Goal: Complete application form

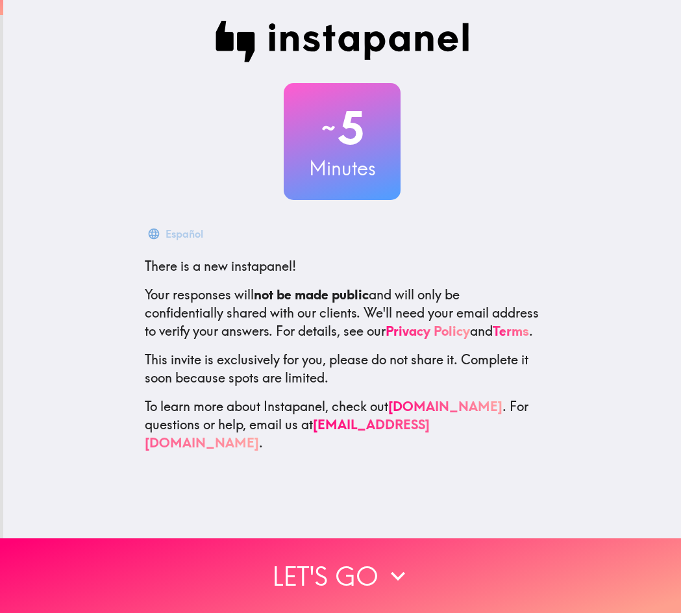
click at [134, 265] on div "Español There is a new instapanel! Your responses will not be made public and w…" at bounding box center [342, 336] width 416 height 231
drag, startPoint x: 130, startPoint y: 233, endPoint x: 523, endPoint y: 490, distance: 469.6
click at [502, 469] on div "~ 5 Minutes Français There is a new instapanel! Your responses will not be made…" at bounding box center [342, 236] width 678 height 473
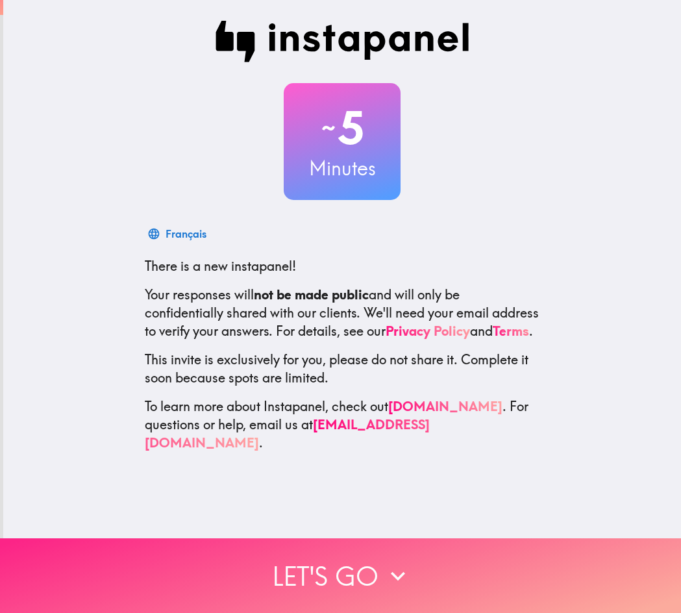
click at [392, 562] on icon "button" at bounding box center [398, 576] width 29 height 29
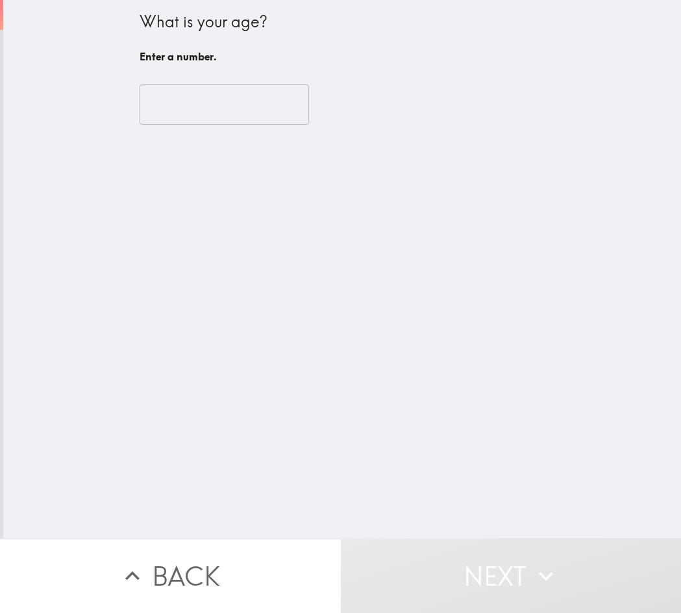
click at [201, 112] on input "number" at bounding box center [225, 104] width 170 height 40
click at [190, 114] on input "number" at bounding box center [225, 104] width 170 height 40
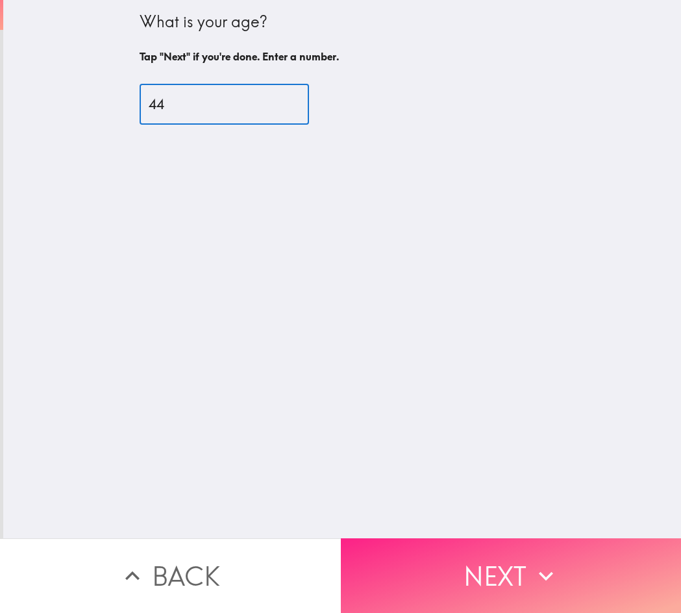
type input "44"
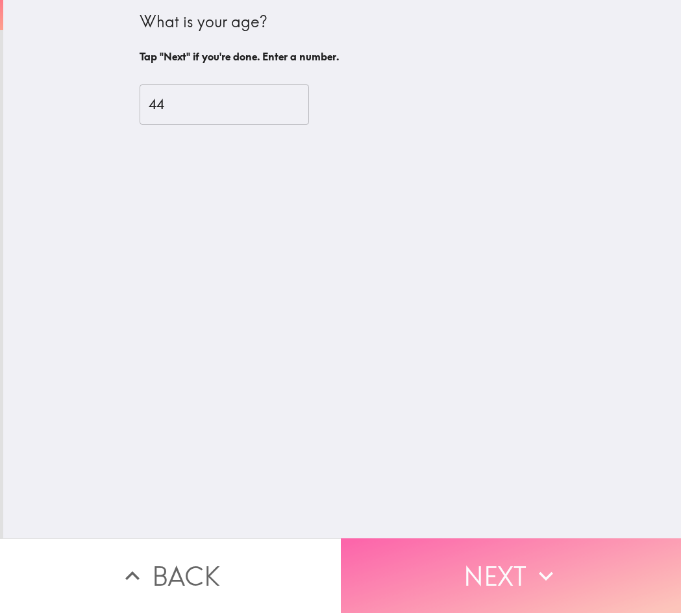
click at [504, 560] on button "Next" at bounding box center [511, 575] width 341 height 75
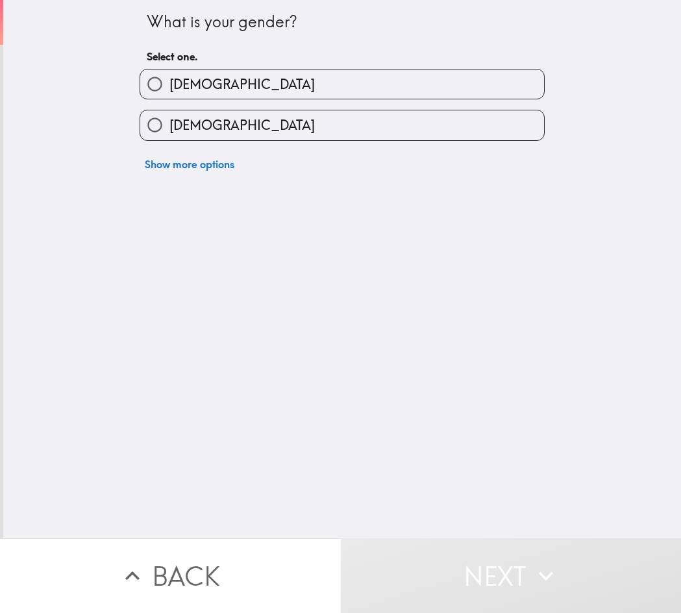
click at [191, 77] on label "[DEMOGRAPHIC_DATA]" at bounding box center [342, 83] width 404 height 29
click at [170, 77] on input "[DEMOGRAPHIC_DATA]" at bounding box center [154, 83] width 29 height 29
radio input "true"
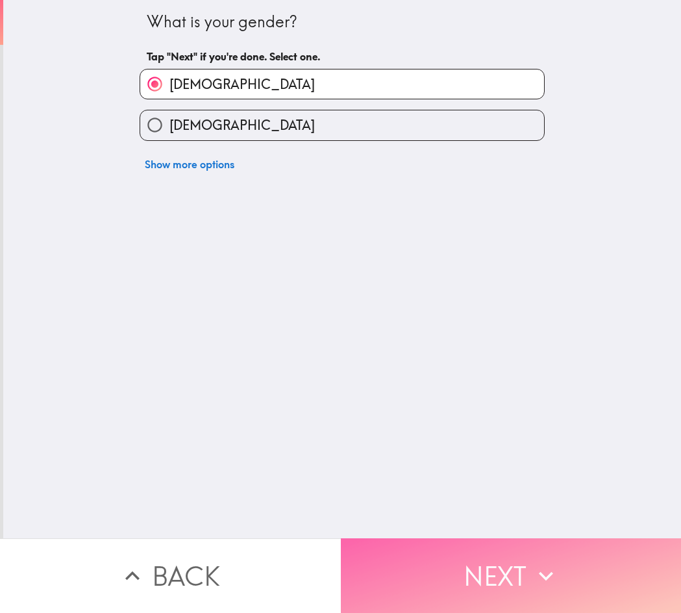
drag, startPoint x: 516, startPoint y: 557, endPoint x: 449, endPoint y: 510, distance: 82.1
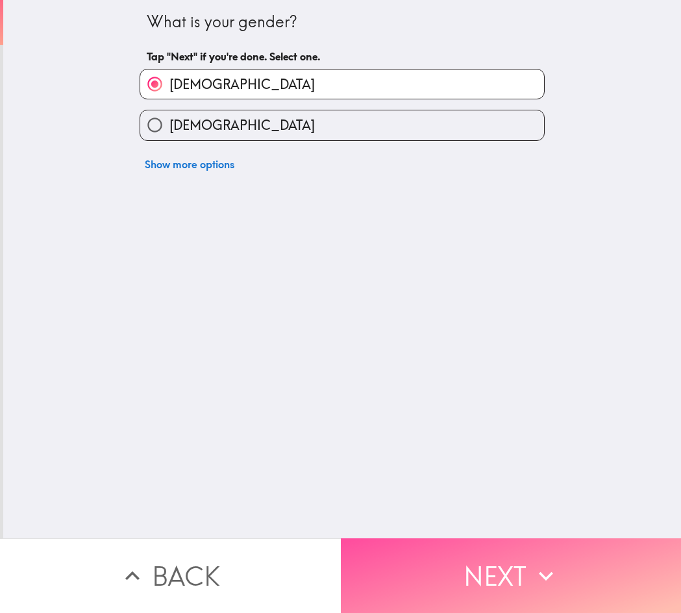
click at [517, 557] on button "Next" at bounding box center [511, 575] width 341 height 75
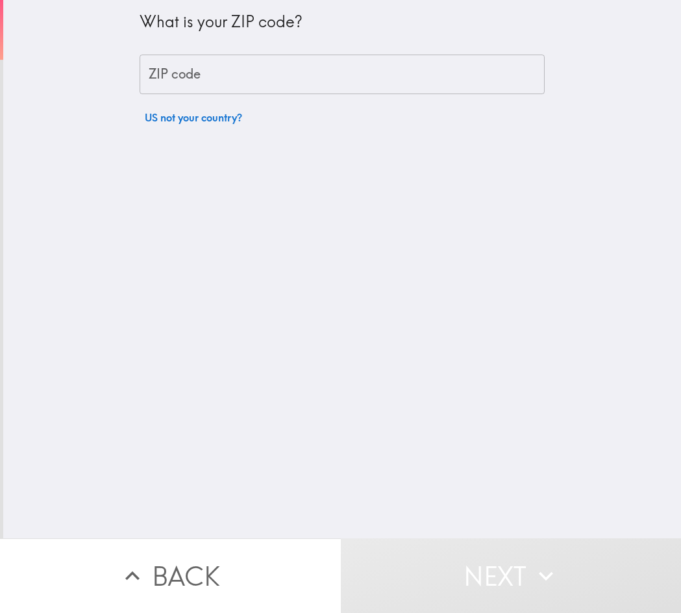
click at [226, 81] on input "ZIP code" at bounding box center [342, 75] width 405 height 40
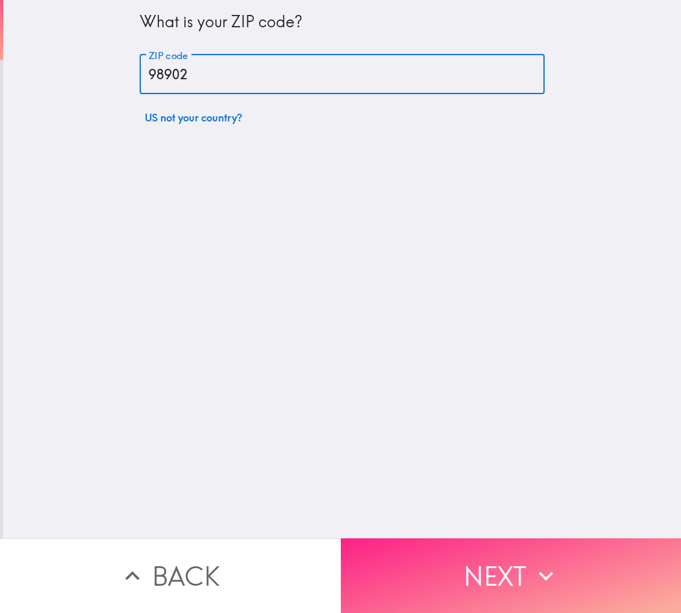
type input "98902"
click at [518, 549] on button "Next" at bounding box center [511, 575] width 341 height 75
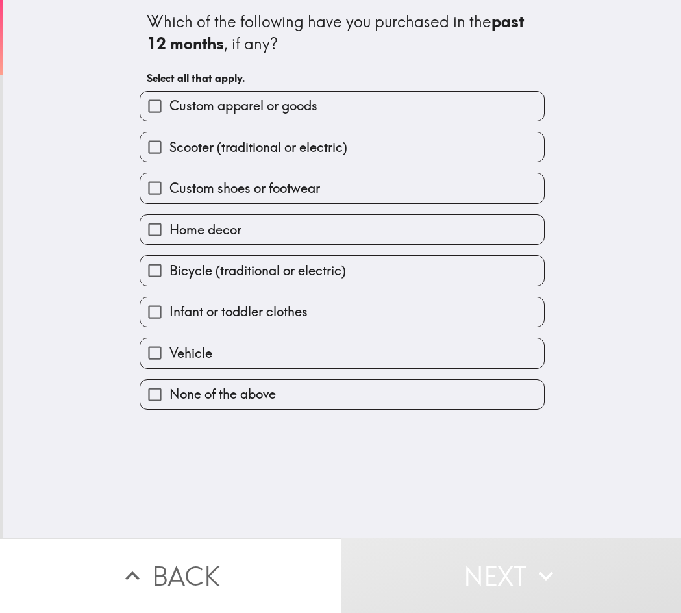
click at [147, 16] on div "Which of the following have you purchased in the past 12 months , if any?" at bounding box center [342, 33] width 391 height 44
drag, startPoint x: 141, startPoint y: 27, endPoint x: 242, endPoint y: 172, distance: 177.3
click at [242, 172] on div "Which of the following have you purchased in the past 12 months , if any? Selec…" at bounding box center [342, 205] width 416 height 410
click at [571, 75] on div "Which of the following have you purchased in the past 12 months , if any? Selec…" at bounding box center [342, 269] width 678 height 538
click at [213, 103] on span "Custom apparel or goods" at bounding box center [244, 106] width 148 height 18
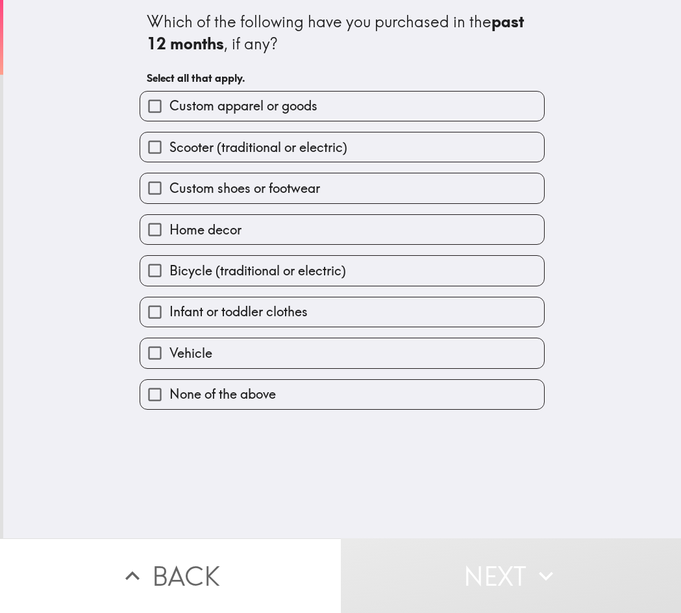
click at [170, 103] on input "Custom apparel or goods" at bounding box center [154, 106] width 29 height 29
checkbox input "true"
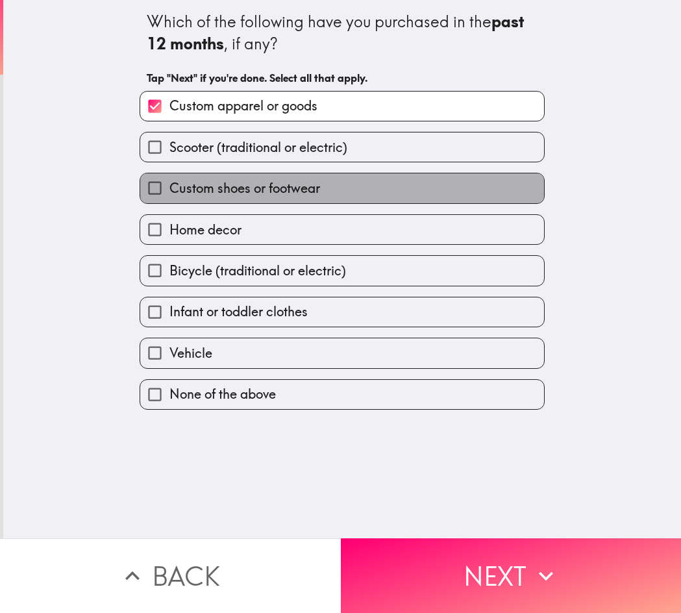
click at [218, 186] on span "Custom shoes or footwear" at bounding box center [245, 188] width 151 height 18
click at [170, 186] on input "Custom shoes or footwear" at bounding box center [154, 187] width 29 height 29
checkbox input "true"
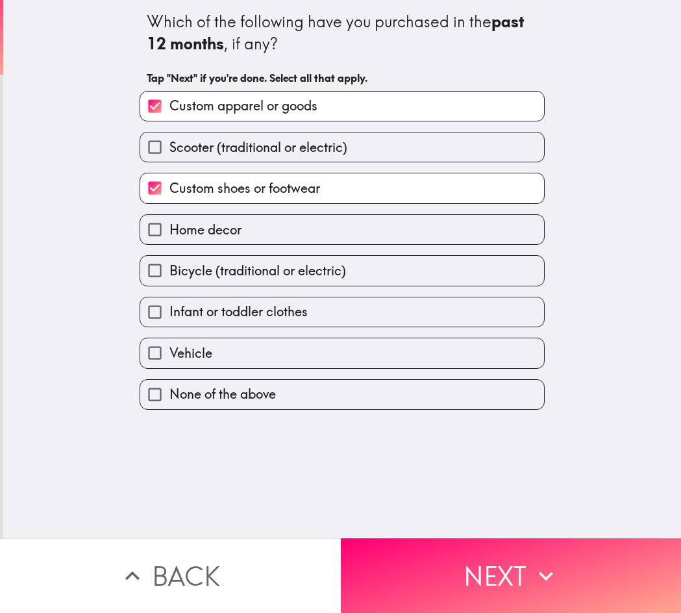
click at [199, 232] on span "Home decor" at bounding box center [206, 230] width 72 height 18
click at [170, 232] on input "Home decor" at bounding box center [154, 229] width 29 height 29
checkbox input "true"
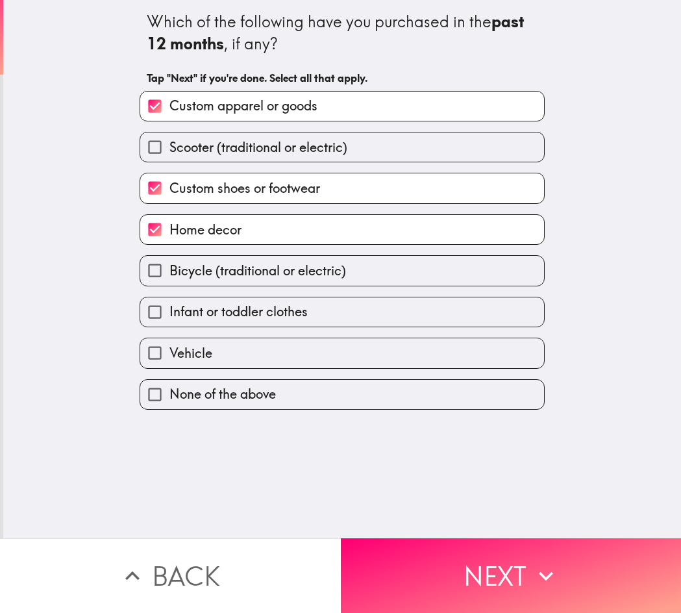
click at [212, 312] on span "Infant or toddler clothes" at bounding box center [239, 312] width 138 height 18
click at [170, 312] on input "Infant or toddler clothes" at bounding box center [154, 311] width 29 height 29
checkbox input "true"
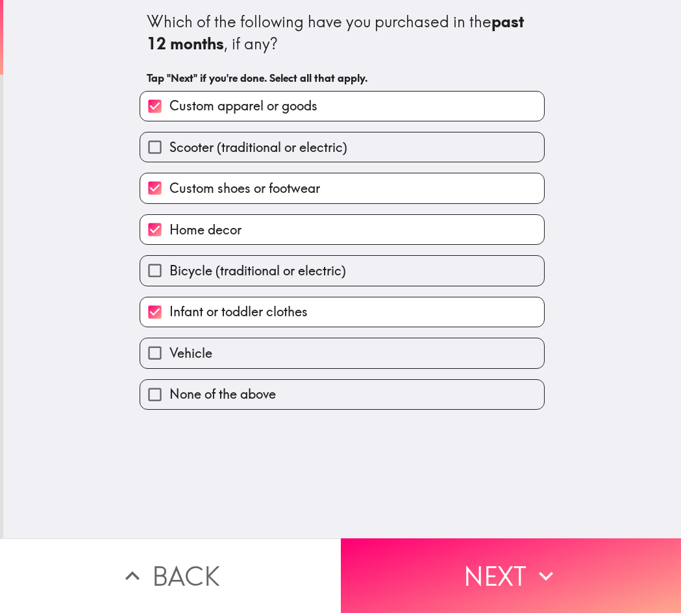
click at [501, 551] on button "Next" at bounding box center [511, 575] width 341 height 75
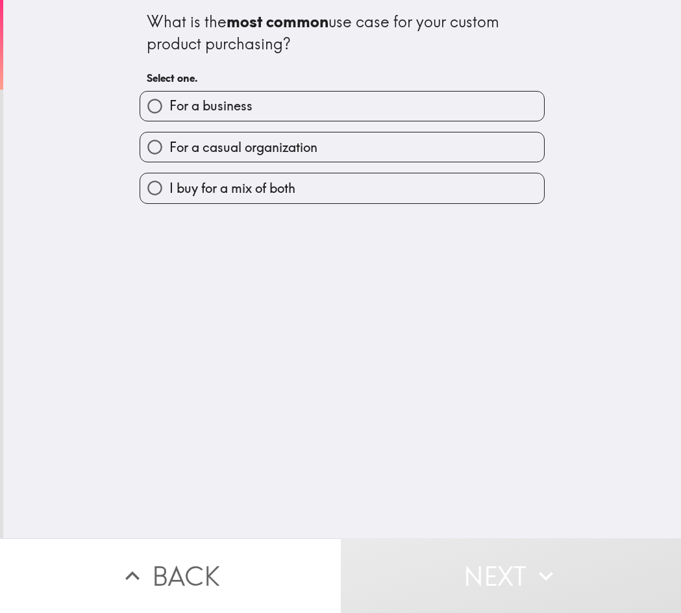
click at [616, 203] on div "What is the most common use case for your custom product purchasing? Select one…" at bounding box center [342, 269] width 678 height 538
click at [190, 189] on span "I buy for a mix of both" at bounding box center [233, 188] width 126 height 18
click at [170, 189] on input "I buy for a mix of both" at bounding box center [154, 187] width 29 height 29
radio input "true"
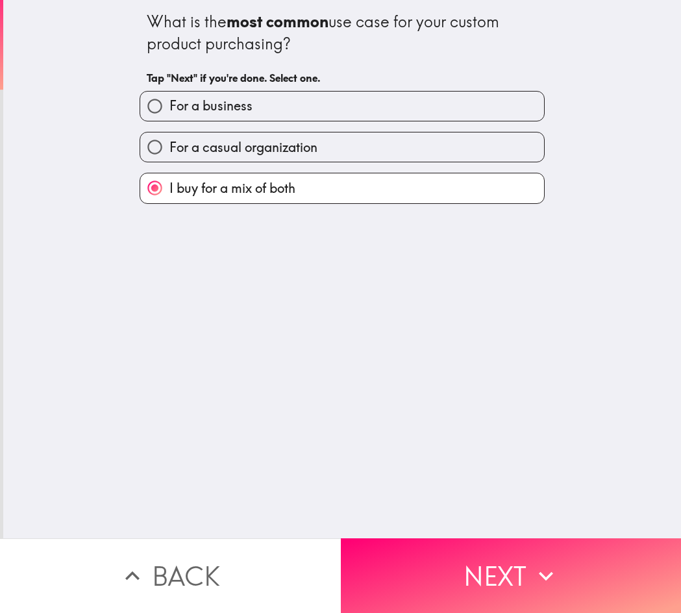
click at [489, 551] on button "Next" at bounding box center [511, 575] width 341 height 75
